Goal: Browse casually: Explore the website without a specific task or goal

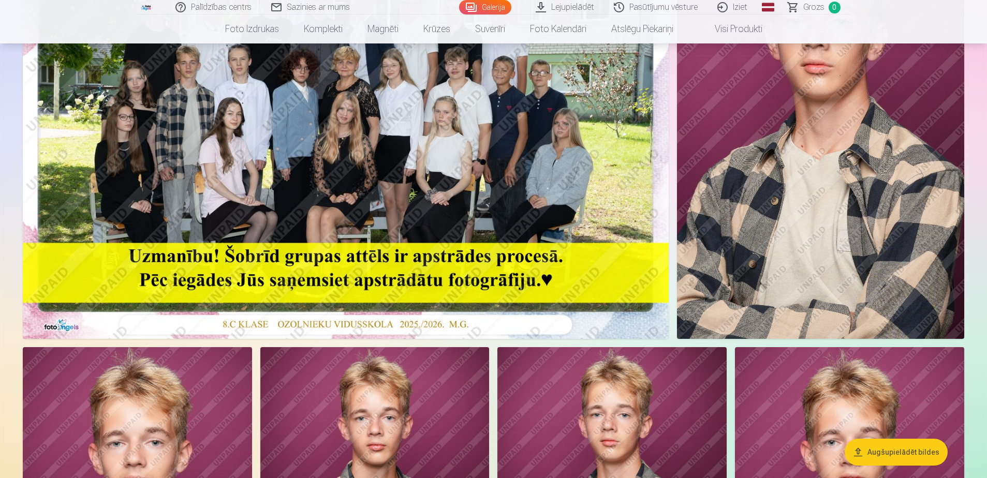
scroll to position [207, 0]
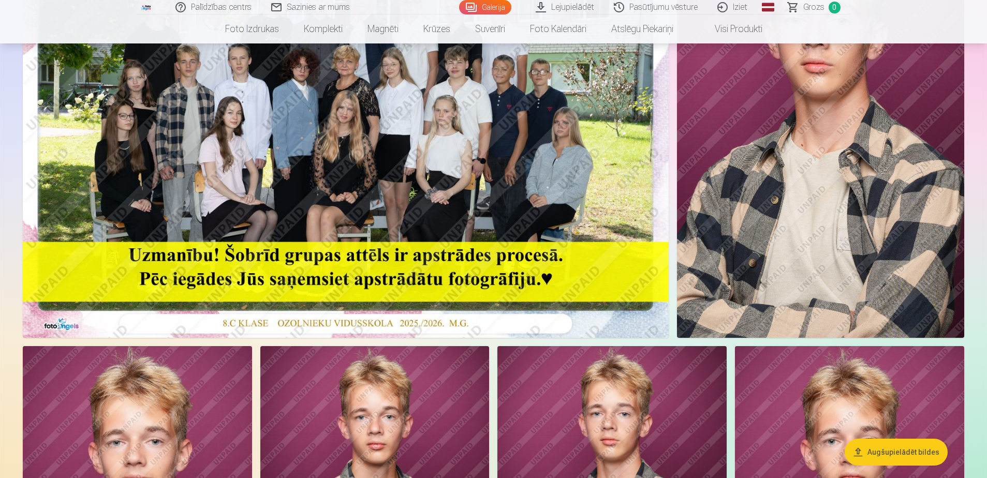
click at [323, 216] on img at bounding box center [346, 122] width 646 height 431
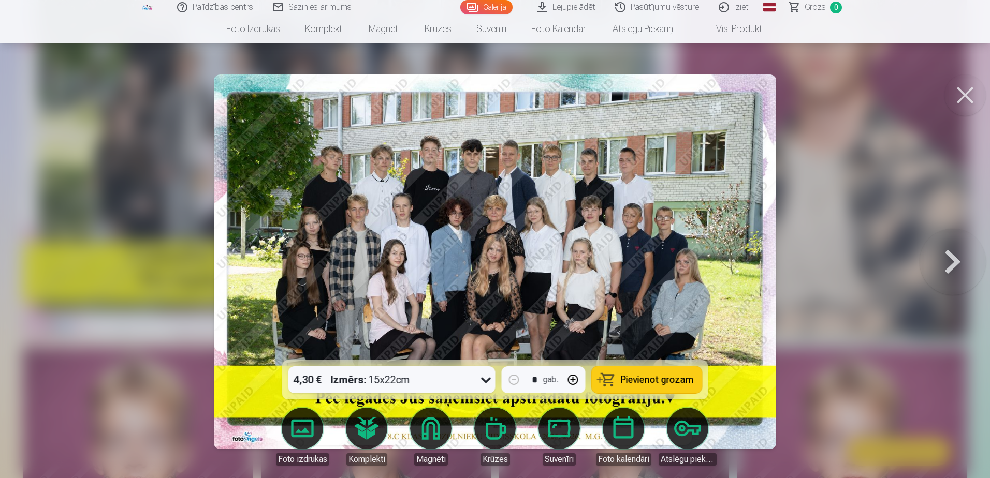
click at [949, 271] on button at bounding box center [953, 262] width 66 height 176
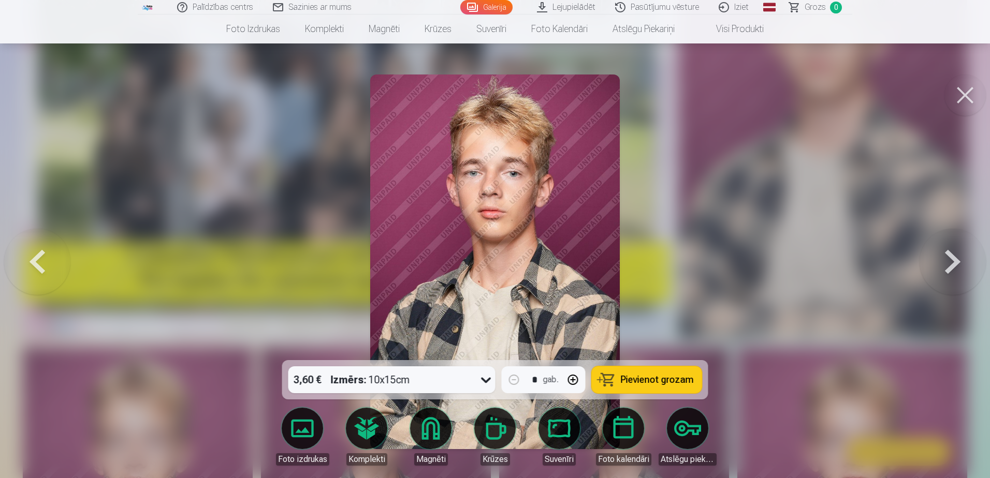
click at [943, 253] on button at bounding box center [953, 262] width 66 height 176
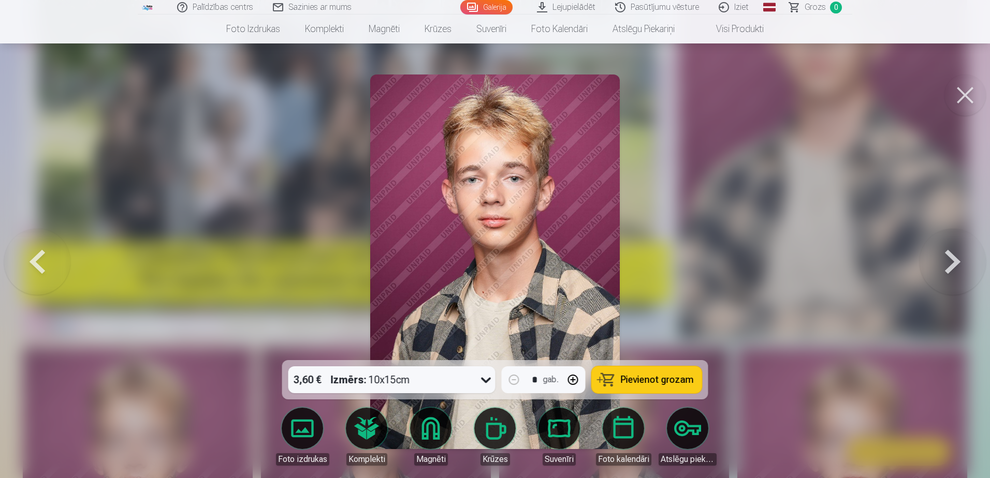
click at [943, 253] on button at bounding box center [953, 262] width 66 height 176
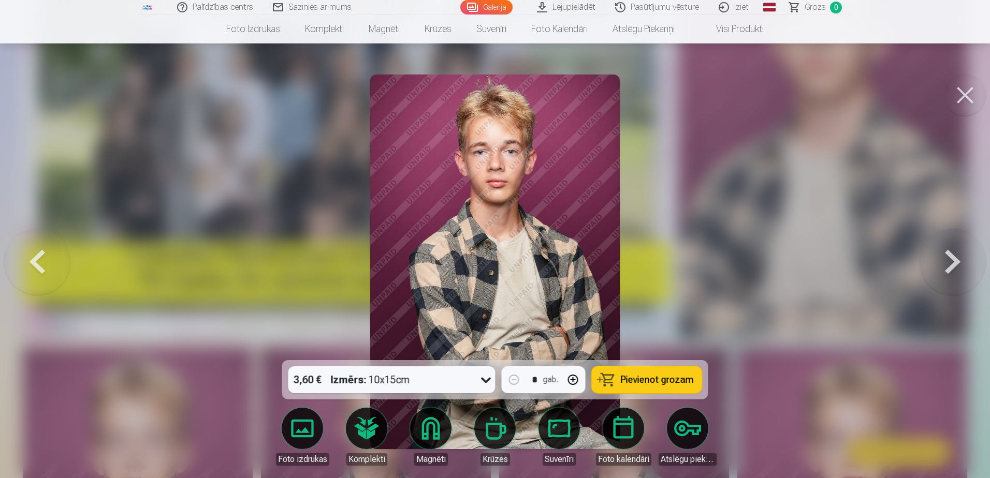
click at [943, 253] on button at bounding box center [953, 262] width 66 height 176
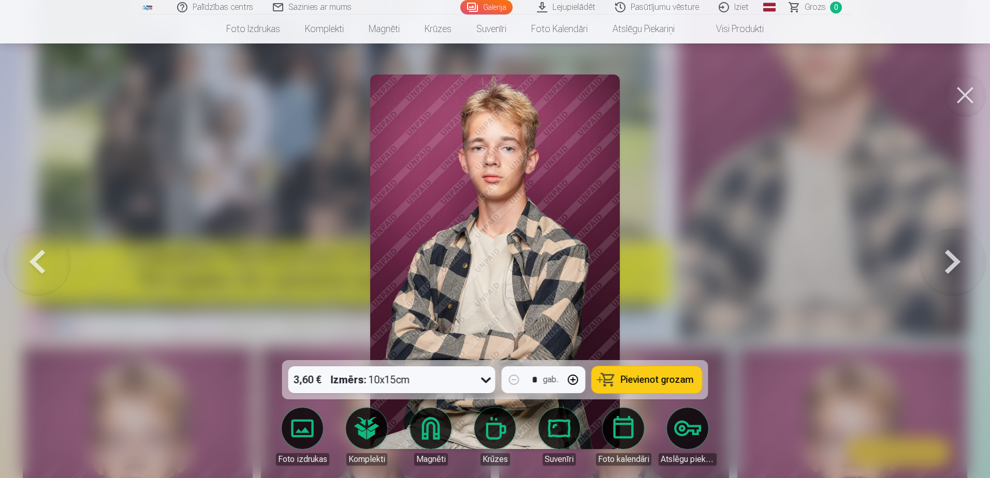
click at [943, 265] on button at bounding box center [953, 262] width 66 height 176
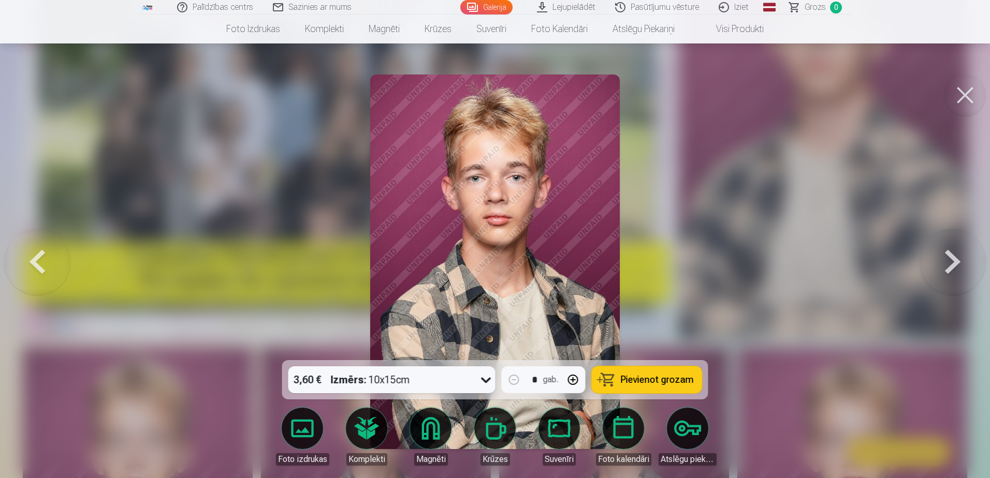
click at [943, 265] on button at bounding box center [953, 262] width 66 height 176
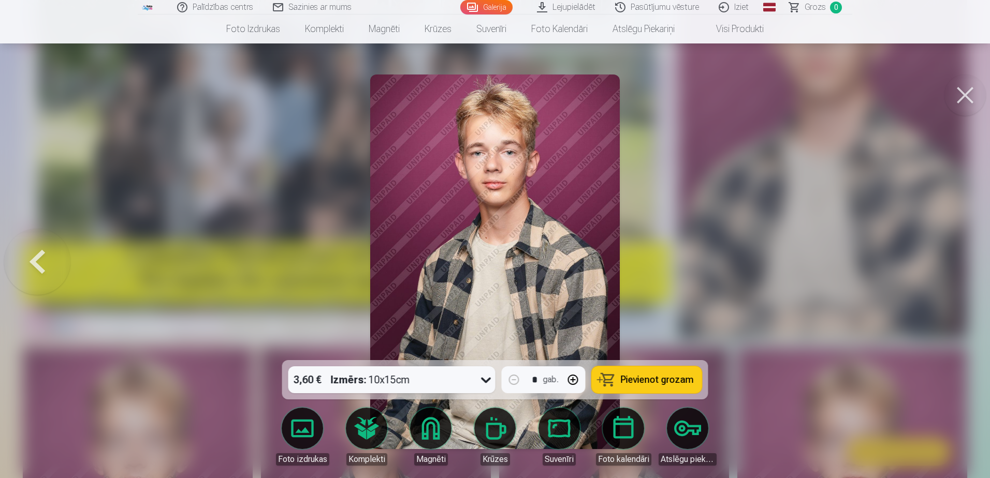
click at [943, 265] on div at bounding box center [495, 239] width 990 height 478
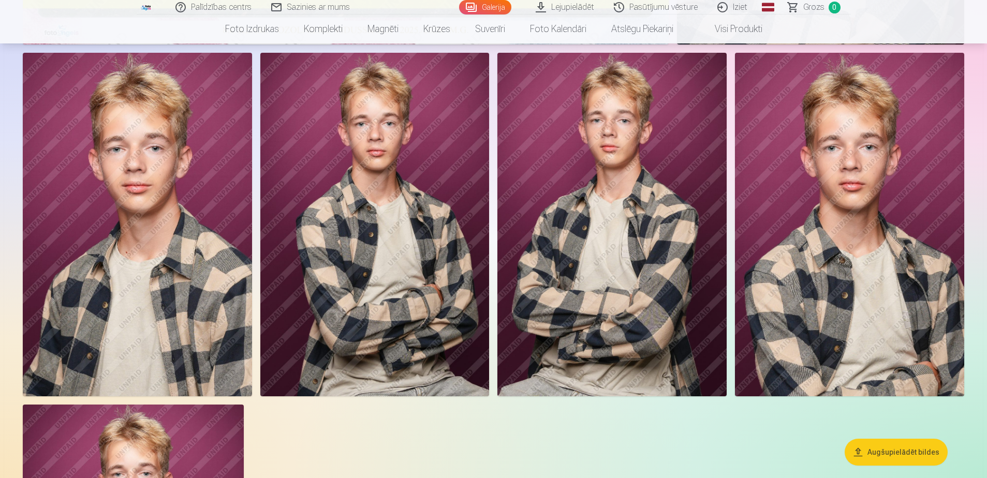
scroll to position [518, 0]
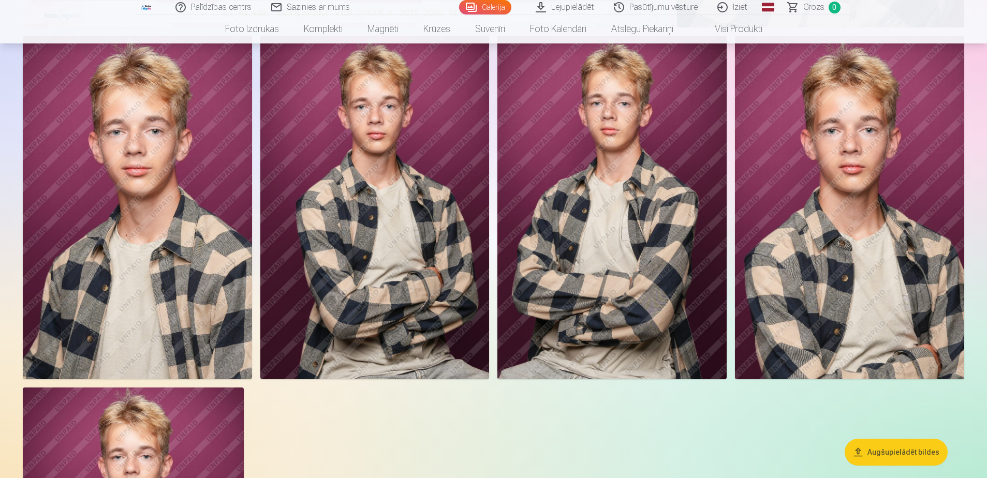
click at [168, 215] on img at bounding box center [137, 208] width 229 height 344
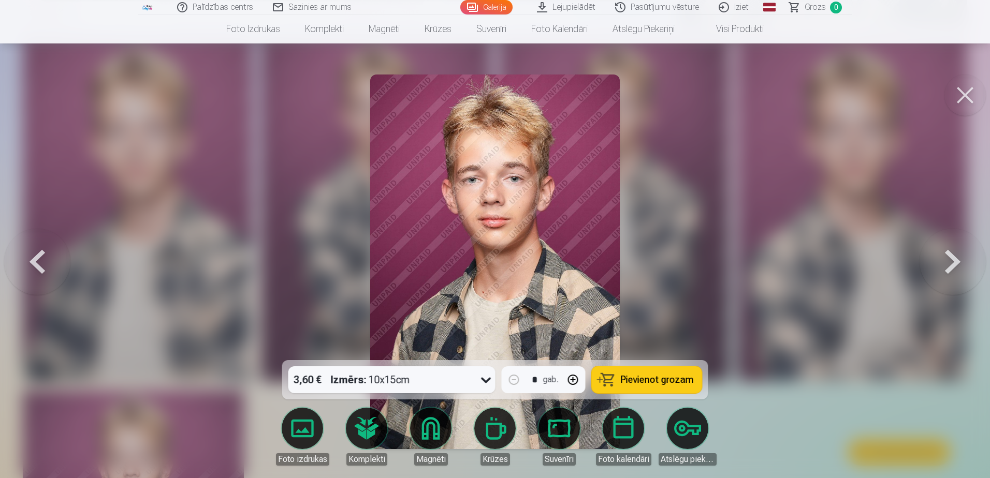
click at [963, 92] on button at bounding box center [964, 95] width 41 height 41
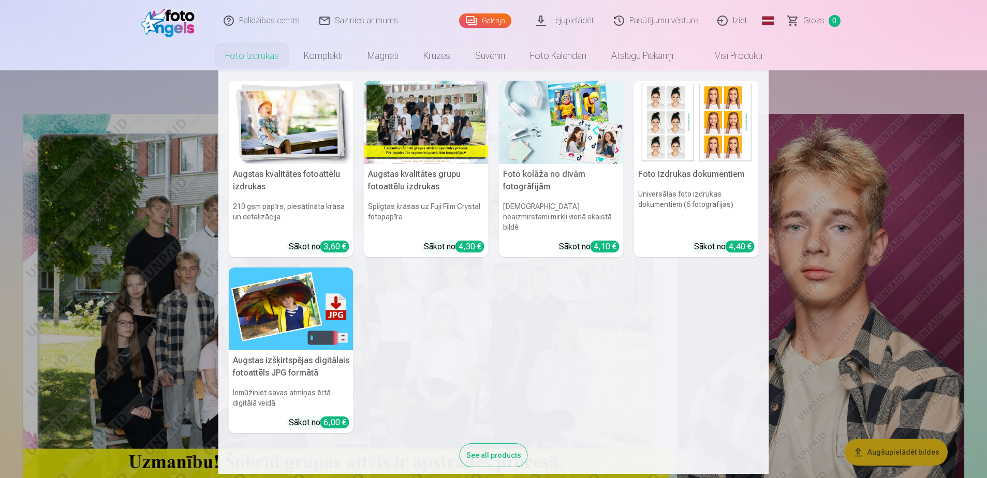
click at [826, 332] on nav "Augstas kvalitātes fotoattēlu izdrukas 210 gsm papīrs, piesātināta krāsa un det…" at bounding box center [493, 272] width 987 height 404
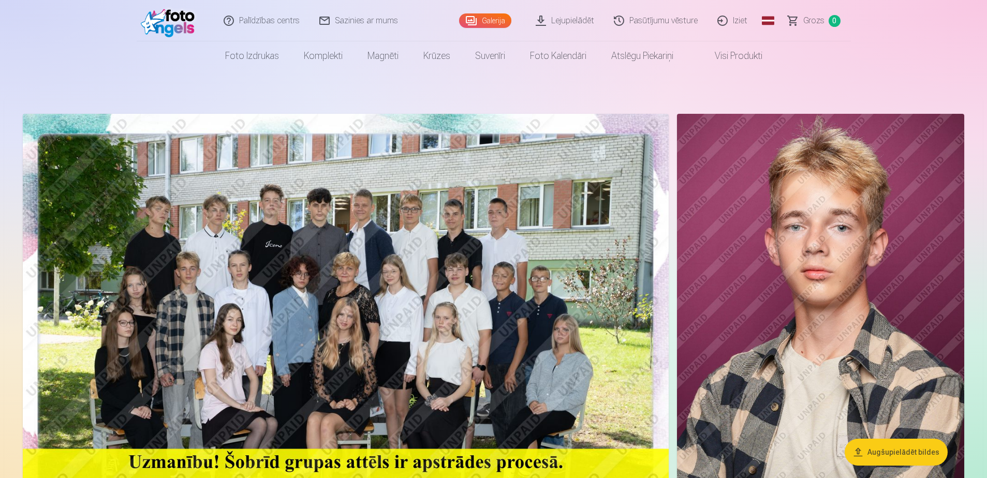
click at [820, 295] on img at bounding box center [820, 329] width 287 height 431
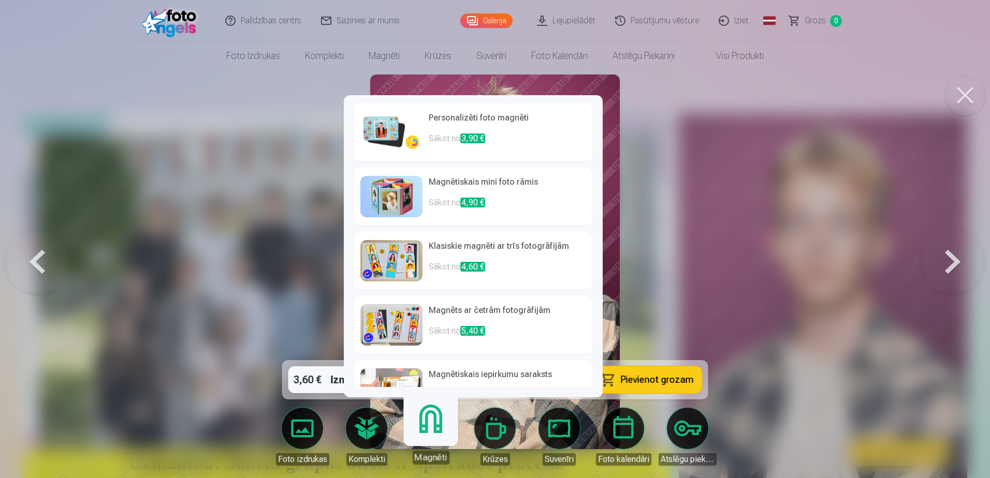
click at [427, 428] on link "Magnēti" at bounding box center [431, 433] width 64 height 64
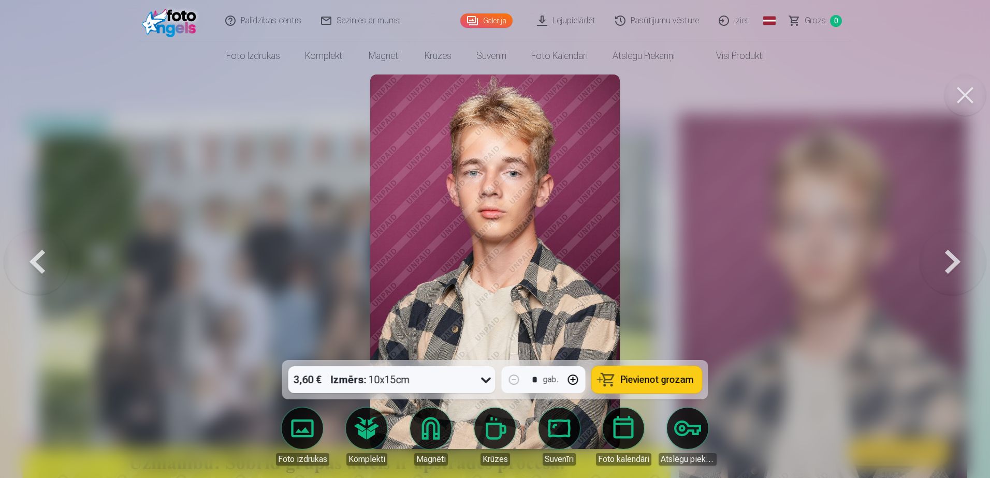
click at [967, 98] on button at bounding box center [964, 95] width 41 height 41
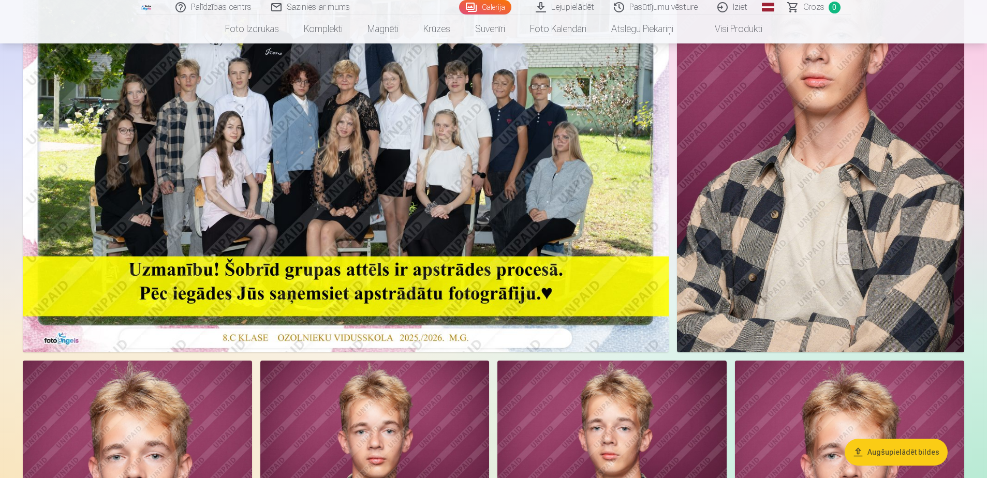
scroll to position [207, 0]
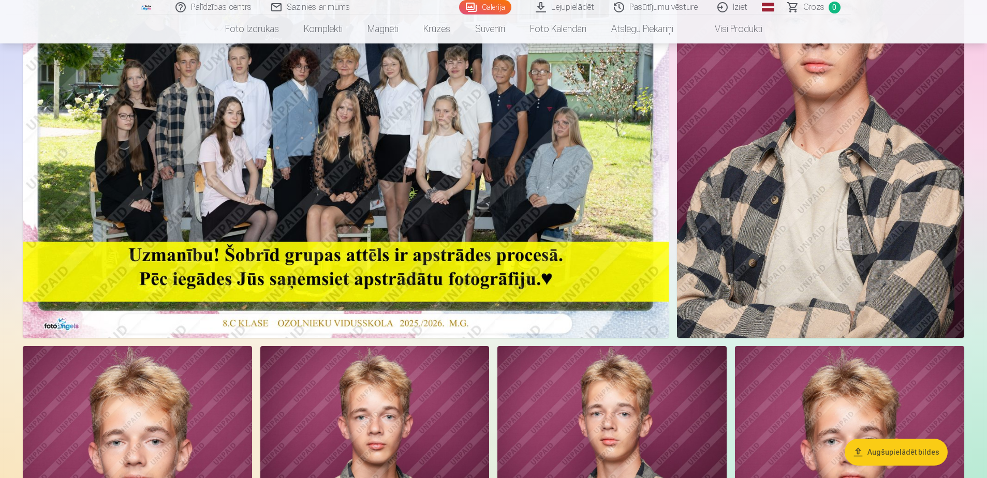
click at [293, 216] on img at bounding box center [346, 122] width 646 height 431
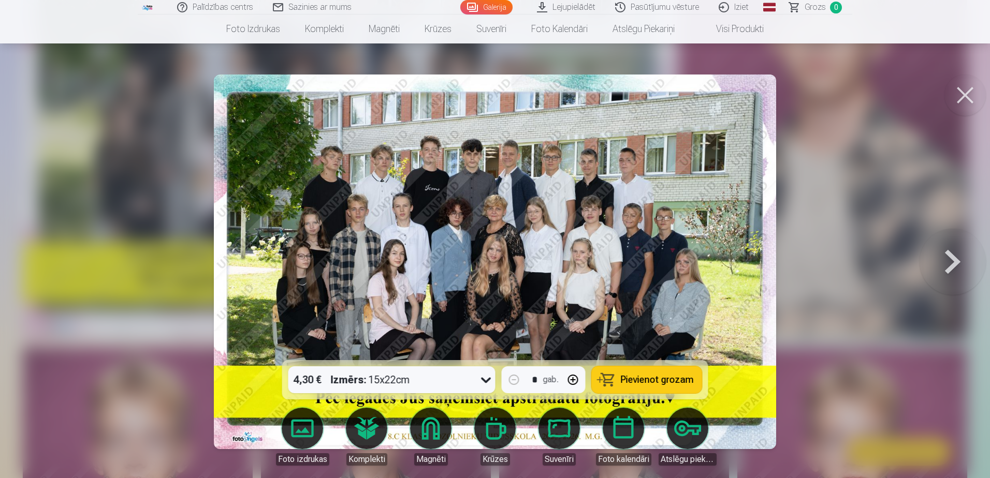
click at [966, 92] on button at bounding box center [964, 95] width 41 height 41
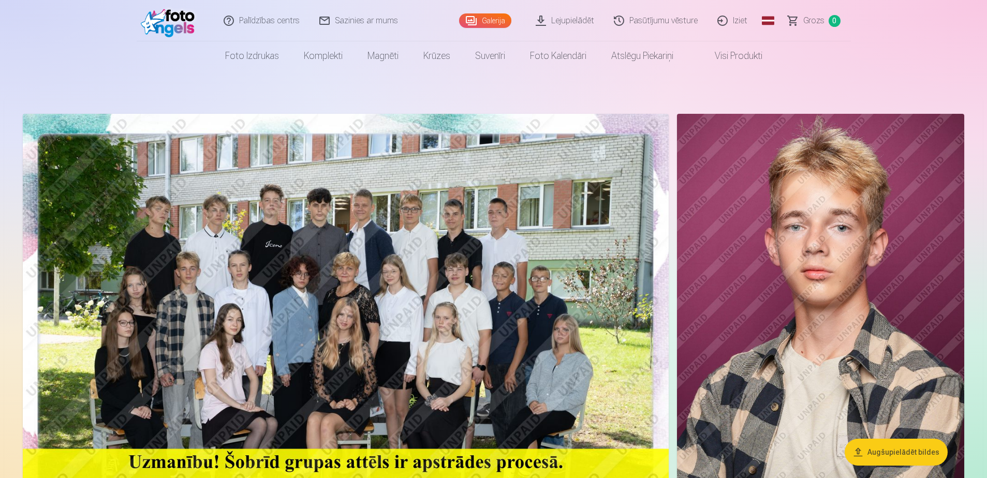
click at [737, 21] on link "Iziet" at bounding box center [733, 20] width 50 height 41
